Goal: Use online tool/utility: Utilize a website feature to perform a specific function

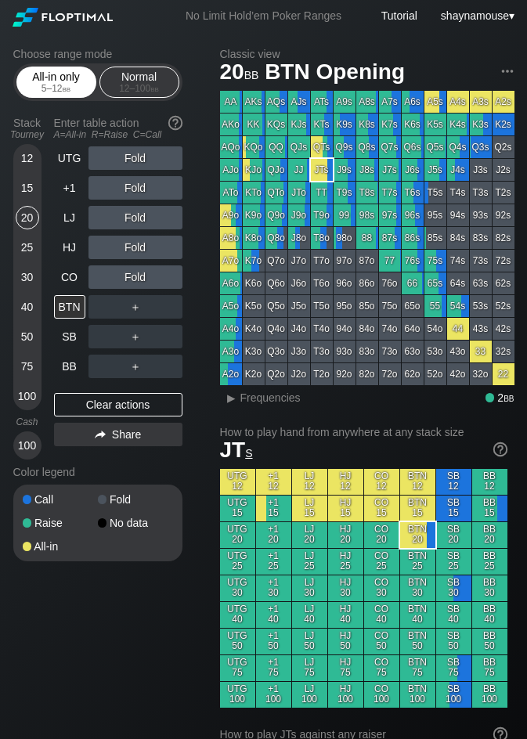
click at [74, 76] on div "All-in only 5 – 12 bb" at bounding box center [56, 82] width 72 height 30
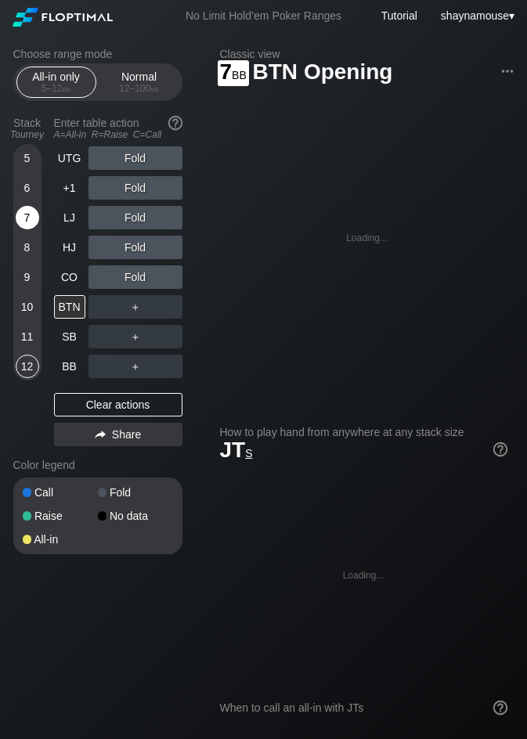
click at [18, 222] on div "7" at bounding box center [27, 217] width 23 height 23
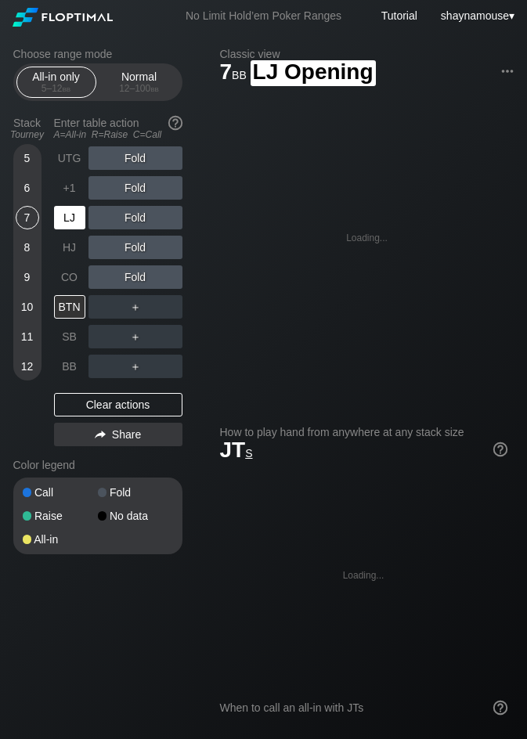
click at [68, 208] on div "LJ" at bounding box center [69, 217] width 31 height 23
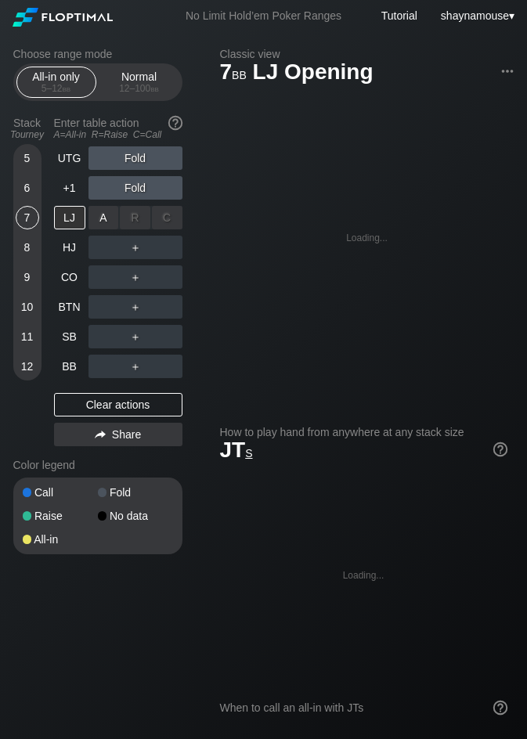
click at [97, 217] on div "A ✕" at bounding box center [103, 217] width 31 height 23
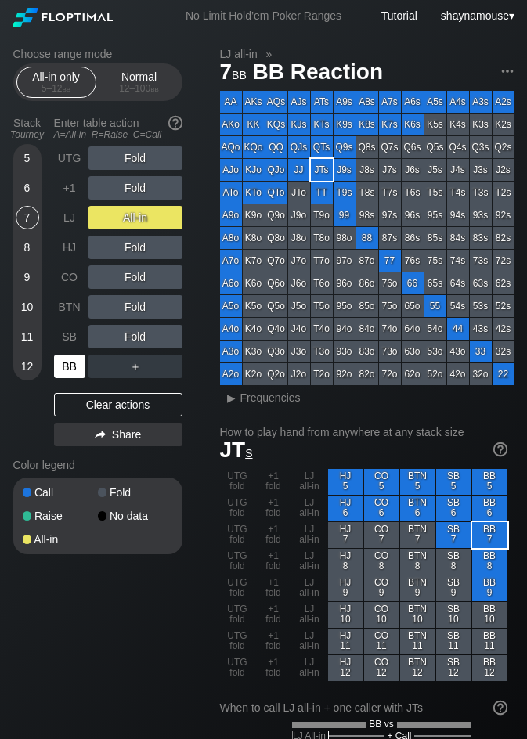
click at [74, 368] on div "BB" at bounding box center [69, 366] width 31 height 23
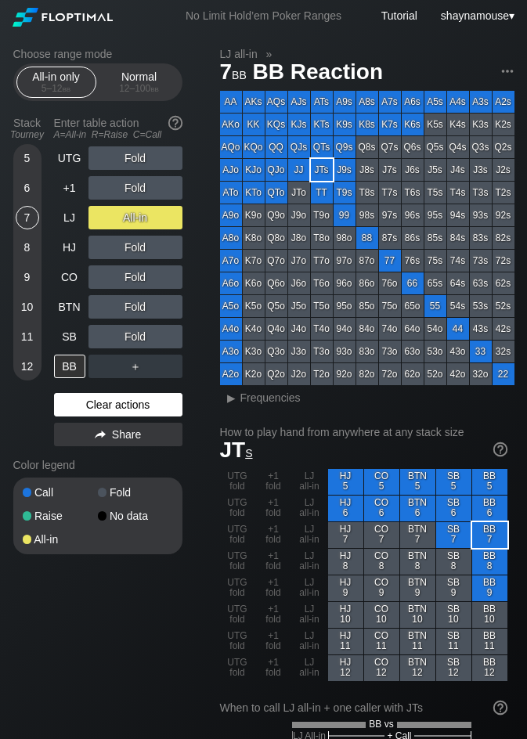
click at [126, 402] on div "Clear actions" at bounding box center [118, 404] width 128 height 23
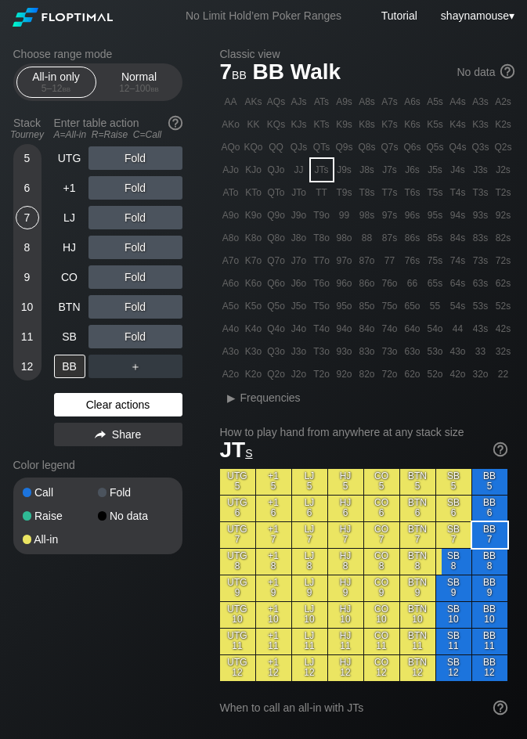
click at [126, 402] on div "Clear actions" at bounding box center [118, 404] width 128 height 23
